Goal: Task Accomplishment & Management: Use online tool/utility

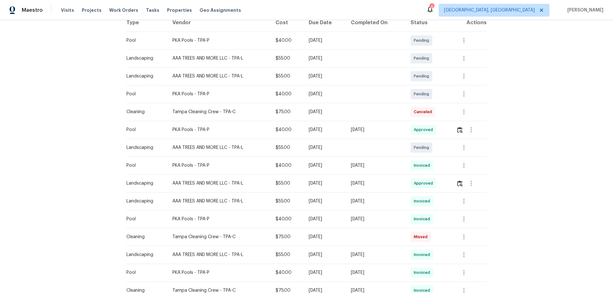
scroll to position [160, 0]
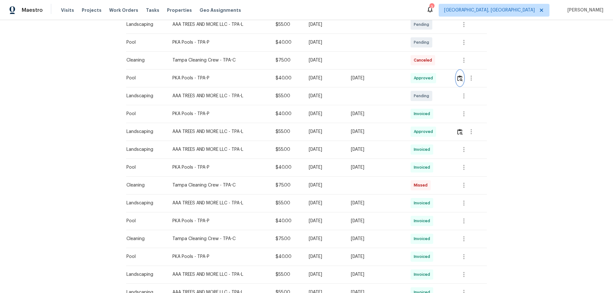
click at [457, 81] on button "button" at bounding box center [459, 78] width 7 height 15
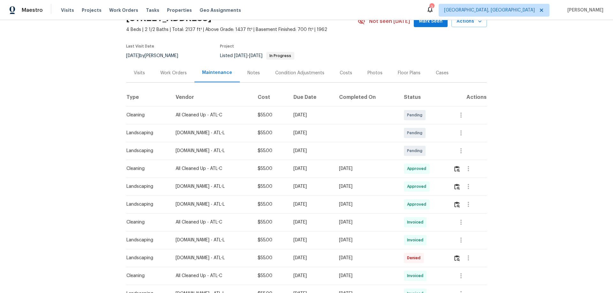
scroll to position [64, 0]
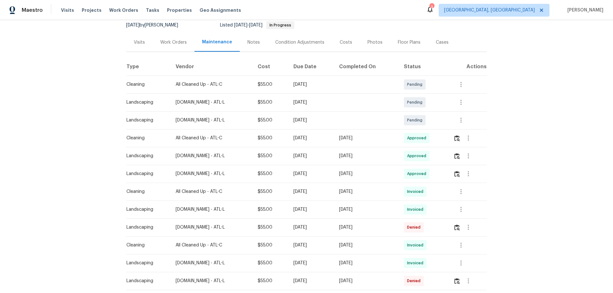
drag, startPoint x: 254, startPoint y: 139, endPoint x: 162, endPoint y: 142, distance: 92.6
click at [193, 140] on tr "Cleaning All Cleaned Up - ATL-C $55.00 Tue, Aug 19 2025 Tue, Aug 19 2025 Approv…" at bounding box center [306, 138] width 361 height 18
click at [424, 137] on img "button" at bounding box center [456, 138] width 5 height 6
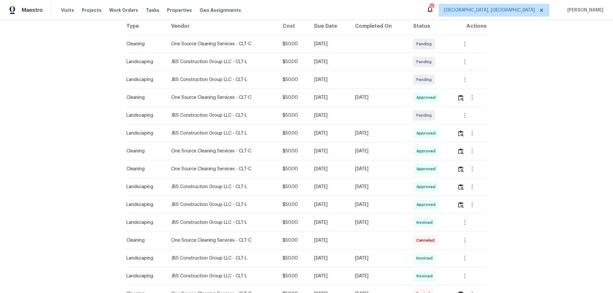
scroll to position [128, 0]
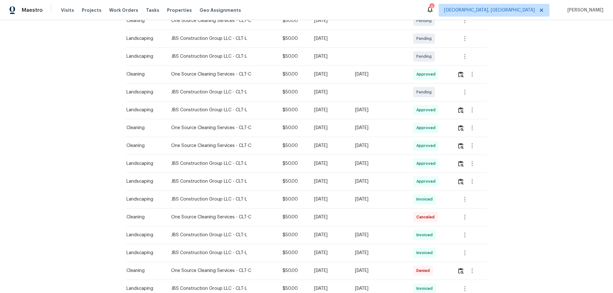
drag, startPoint x: 373, startPoint y: 72, endPoint x: 258, endPoint y: 68, distance: 114.3
click at [283, 68] on tr "Cleaning One Source Cleaning Services - CLT-C $50.00 [DATE] [DATE] Approved" at bounding box center [306, 74] width 361 height 18
click at [460, 74] on img "button" at bounding box center [460, 74] width 5 height 6
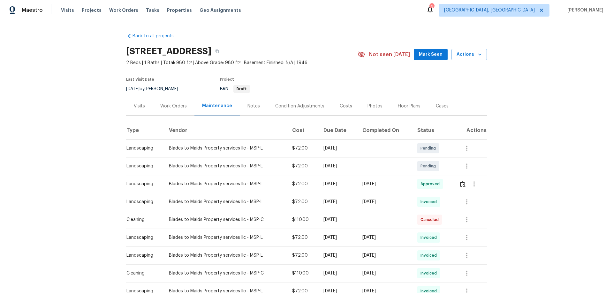
scroll to position [104, 0]
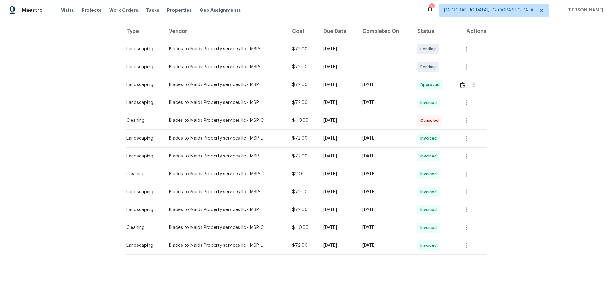
drag, startPoint x: 398, startPoint y: 84, endPoint x: 210, endPoint y: 80, distance: 188.3
click at [290, 78] on tr "Landscaping Blades to Maids Property services llc - MSP-L $72.00 Mon, Aug 18 20…" at bounding box center [306, 85] width 361 height 18
click at [461, 82] on img "button" at bounding box center [462, 85] width 5 height 6
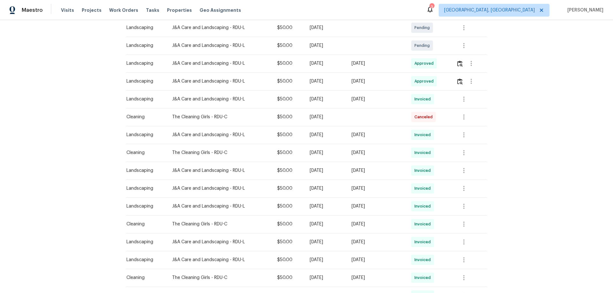
scroll to position [96, 0]
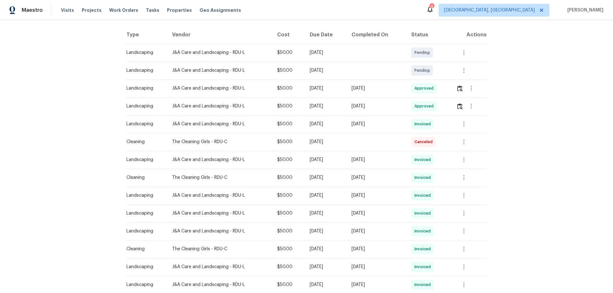
drag, startPoint x: 345, startPoint y: 96, endPoint x: 227, endPoint y: 99, distance: 118.7
click at [245, 99] on tbody "Landscaping J&A Care and Landscaping - RDU-L $50.00 Tue, Sep 02 2025 Pending La…" at bounding box center [306, 205] width 361 height 322
click at [461, 87] on img "button" at bounding box center [459, 89] width 5 height 6
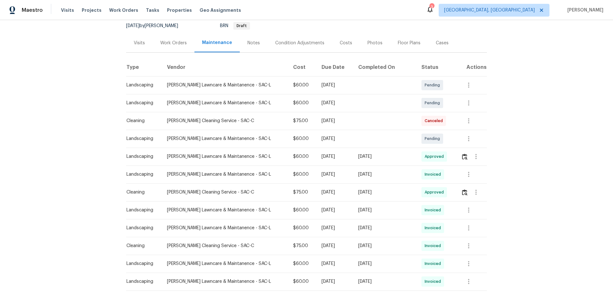
scroll to position [64, 0]
drag, startPoint x: 401, startPoint y: 153, endPoint x: 291, endPoint y: 155, distance: 110.1
click at [318, 154] on tr "Landscaping Godinez Lawncare & Maintanence - SAC-L $60.00 Mon, Aug 11 2025 Tue,…" at bounding box center [306, 156] width 361 height 18
click at [468, 156] on button "button" at bounding box center [475, 155] width 15 height 15
click at [457, 157] on div at bounding box center [306, 146] width 613 height 293
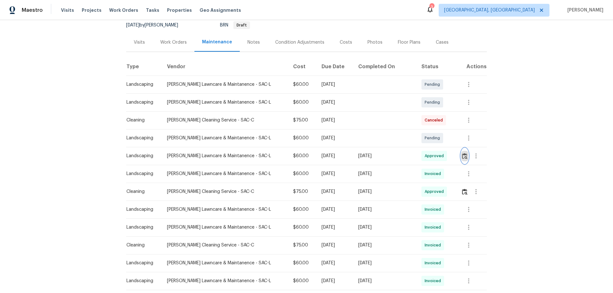
drag, startPoint x: 464, startPoint y: 157, endPoint x: 445, endPoint y: 163, distance: 20.2
click at [465, 158] on div at bounding box center [474, 155] width 26 height 15
click at [462, 158] on img "button" at bounding box center [464, 156] width 5 height 6
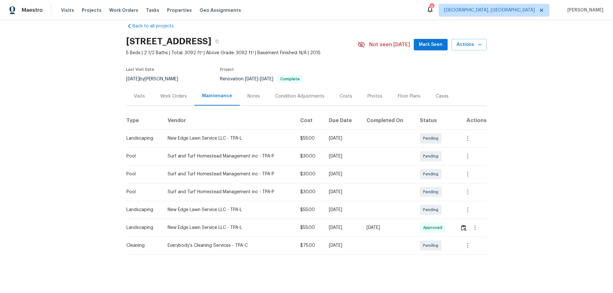
scroll to position [15, 0]
click at [460, 227] on button "button" at bounding box center [463, 227] width 7 height 15
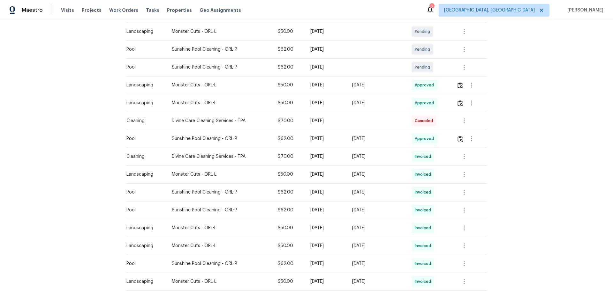
scroll to position [160, 0]
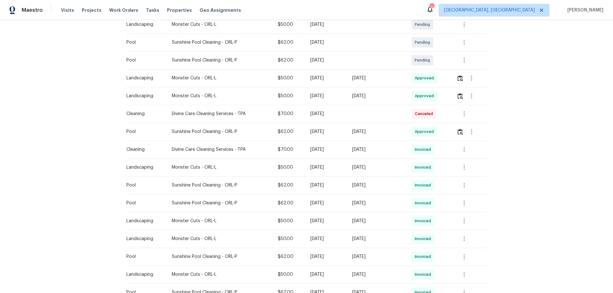
drag, startPoint x: 346, startPoint y: 76, endPoint x: 129, endPoint y: 79, distance: 217.3
click at [245, 77] on tr "Landscaping Monster Cuts - ORL-L $50.00 Mon, Aug 18 2025 Tue, Aug 19 2025 Appro…" at bounding box center [306, 78] width 361 height 18
click at [457, 79] on img "button" at bounding box center [459, 78] width 5 height 6
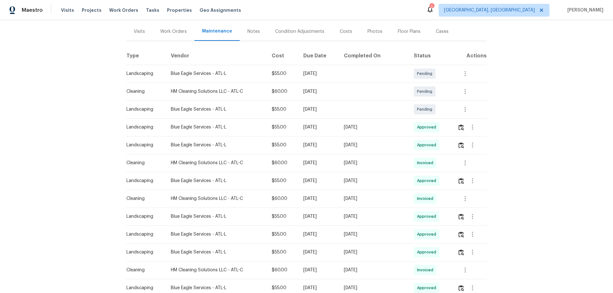
scroll to position [64, 0]
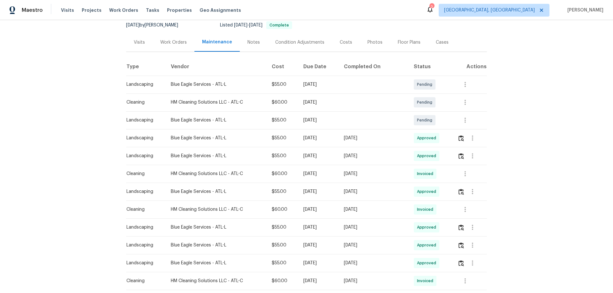
drag, startPoint x: 403, startPoint y: 133, endPoint x: 325, endPoint y: 136, distance: 78.5
click at [333, 134] on tr "Landscaping Blue Eagle Services - ATL-L $55.00 Mon, Aug 18 2025 Tue, Aug 19 202…" at bounding box center [306, 138] width 361 height 18
click at [460, 135] on img "button" at bounding box center [460, 138] width 5 height 6
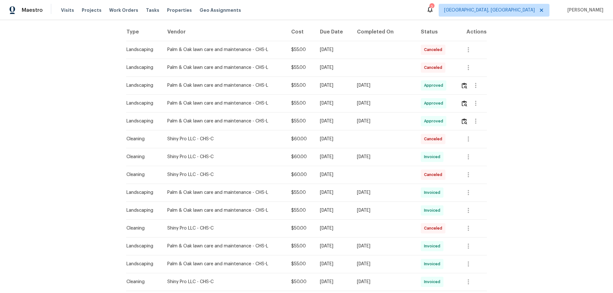
scroll to position [96, 0]
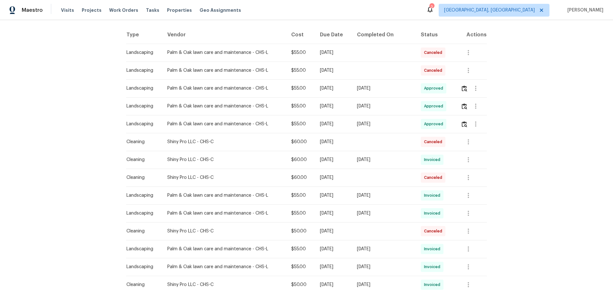
drag, startPoint x: 400, startPoint y: 94, endPoint x: 198, endPoint y: 93, distance: 202.6
click at [337, 93] on tr "Landscaping Palm & Oak lawn care and maintenance - CHS-L $55.00 [DATE] [DATE] A…" at bounding box center [306, 88] width 361 height 18
click at [461, 87] on img "button" at bounding box center [463, 89] width 5 height 6
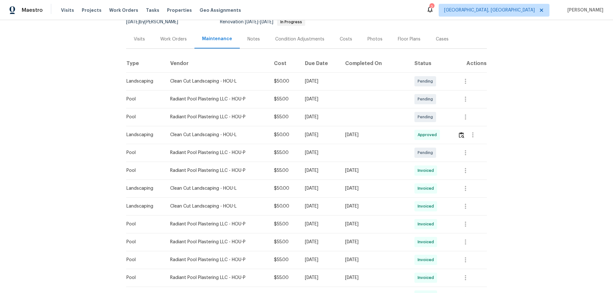
scroll to position [128, 0]
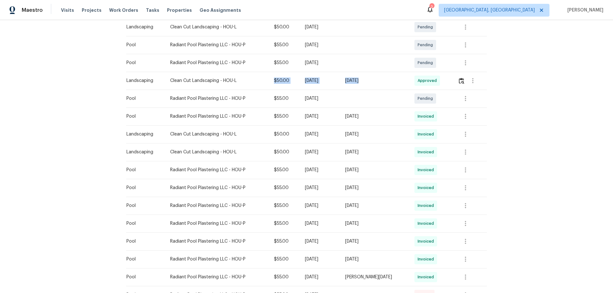
drag, startPoint x: 340, startPoint y: 68, endPoint x: 174, endPoint y: 73, distance: 166.0
click at [252, 72] on tr "Landscaping Clean Cut Landscaping - HOU-L $50.00 Mon, Aug 18 2025 Tue, Aug 19 2…" at bounding box center [306, 81] width 361 height 18
click at [460, 78] on img "button" at bounding box center [461, 81] width 5 height 6
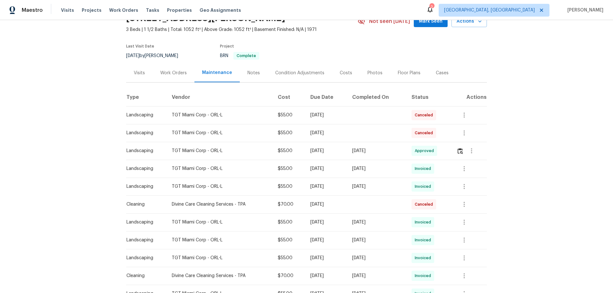
scroll to position [64, 0]
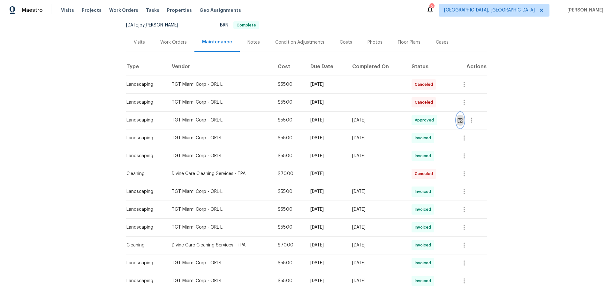
click at [457, 119] on img "button" at bounding box center [459, 120] width 5 height 6
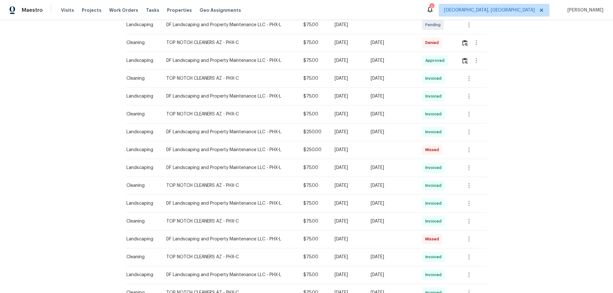
scroll to position [160, 0]
click at [400, 127] on td "[DATE]" at bounding box center [390, 132] width 51 height 18
click at [456, 43] on td at bounding box center [471, 43] width 31 height 18
click at [462, 43] on img "button" at bounding box center [464, 43] width 5 height 6
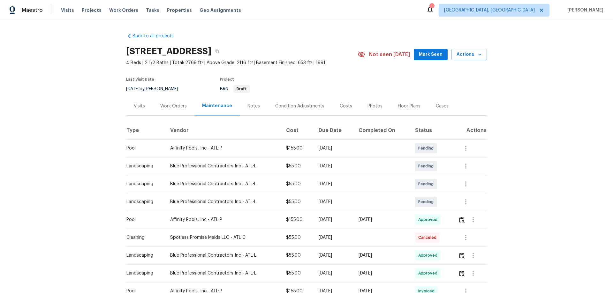
scroll to position [128, 0]
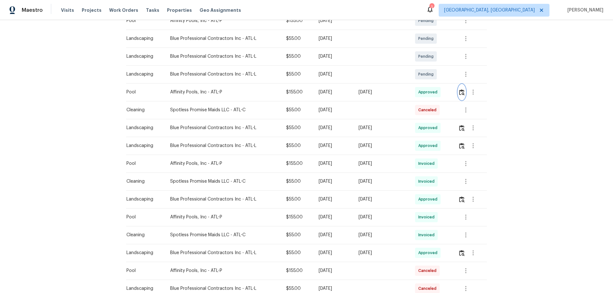
click at [459, 93] on img "button" at bounding box center [461, 92] width 5 height 6
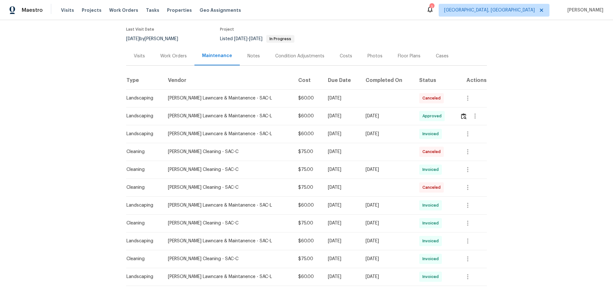
scroll to position [86, 0]
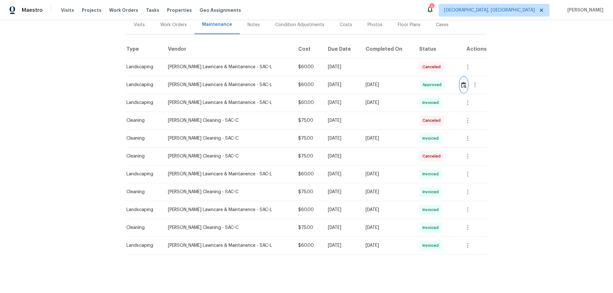
click at [460, 77] on button "button" at bounding box center [463, 84] width 7 height 15
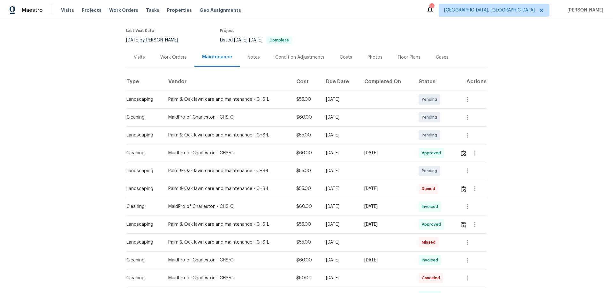
scroll to position [128, 0]
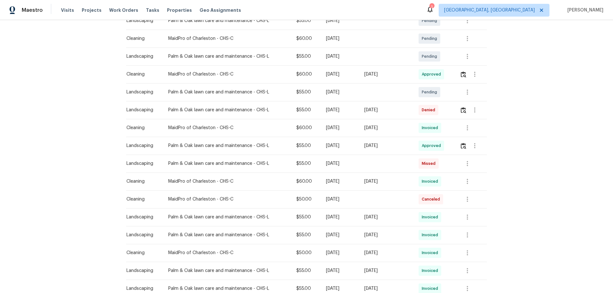
click at [454, 72] on td at bounding box center [470, 74] width 32 height 18
click at [460, 74] on img "button" at bounding box center [462, 74] width 5 height 6
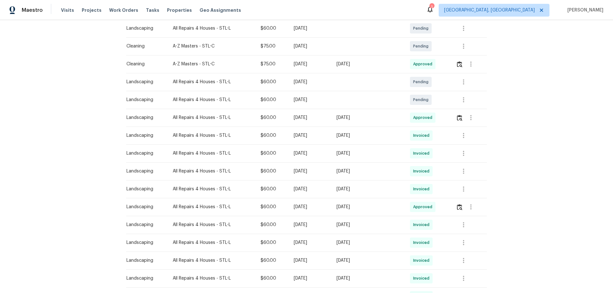
scroll to position [64, 0]
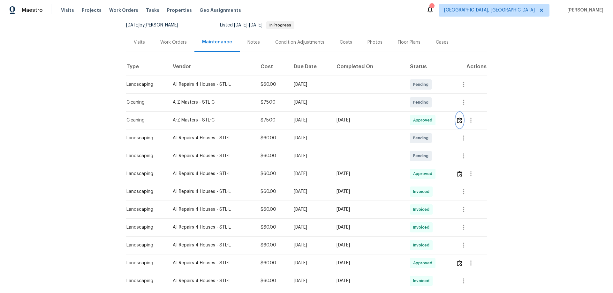
click at [459, 120] on img "button" at bounding box center [459, 120] width 5 height 6
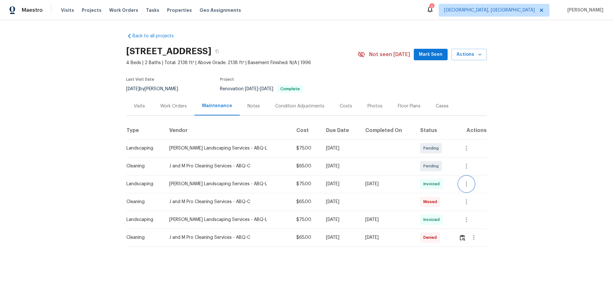
click at [462, 183] on icon "button" at bounding box center [466, 184] width 8 height 8
click at [459, 195] on li "View details" at bounding box center [478, 195] width 45 height 11
